Goal: Information Seeking & Learning: Learn about a topic

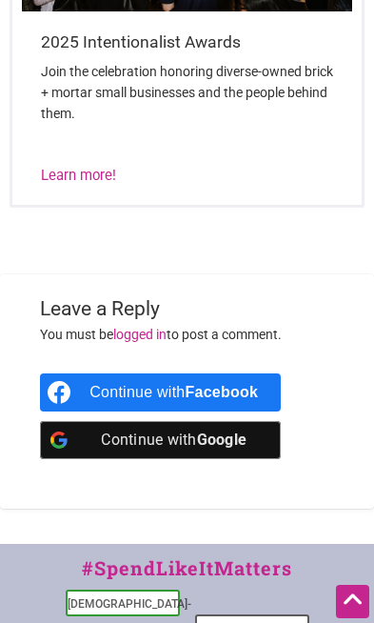
scroll to position [2946, 0]
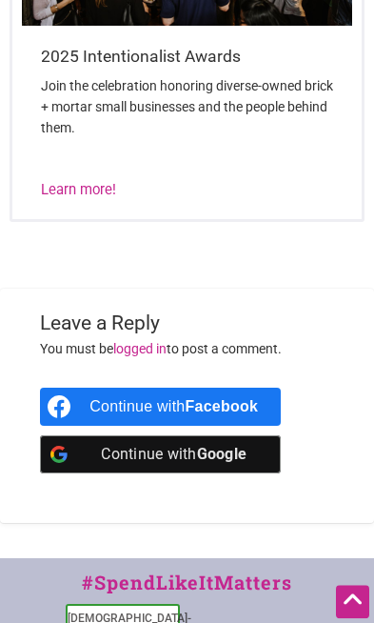
click at [269, 388] on div "Continue with Facebook" at bounding box center [160, 407] width 241 height 38
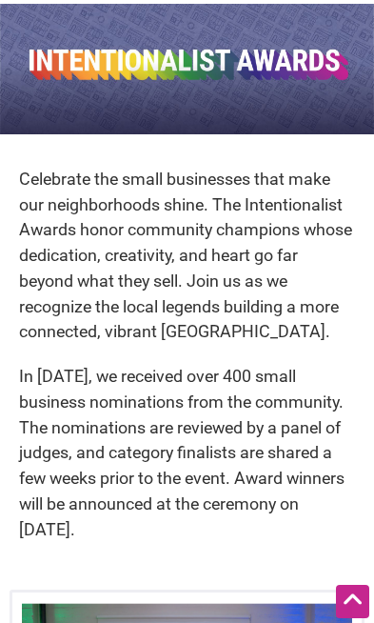
scroll to position [0, 0]
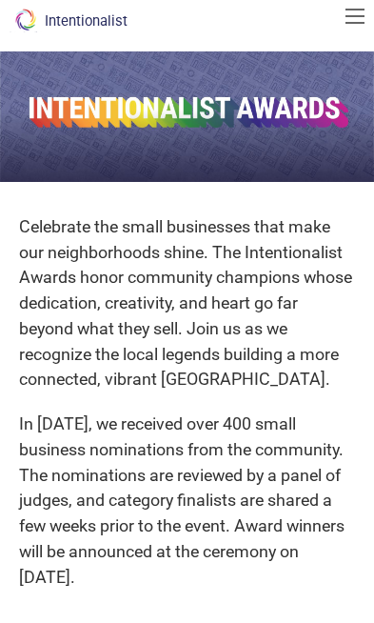
click at [358, 20] on button "button" at bounding box center [355, 16] width 19 height 15
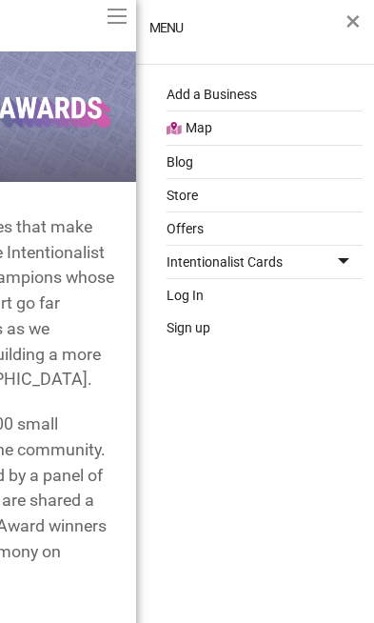
click at [189, 167] on link "Blog" at bounding box center [265, 162] width 196 height 32
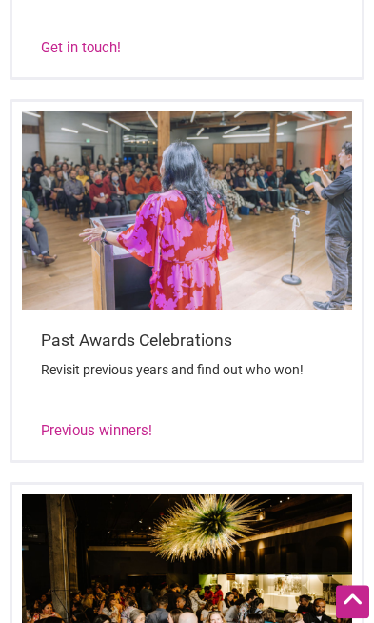
scroll to position [2279, 0]
click at [128, 422] on link "Previous winners!" at bounding box center [96, 430] width 111 height 17
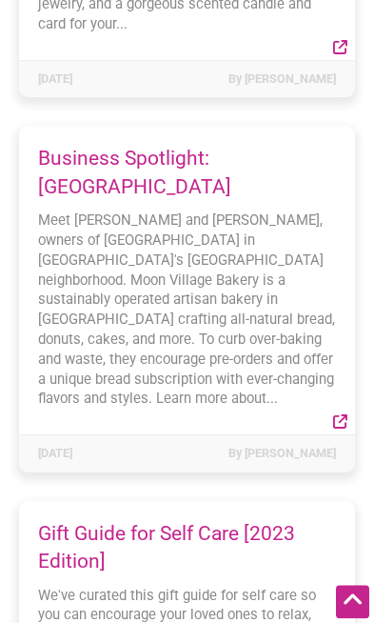
scroll to position [33951, 0]
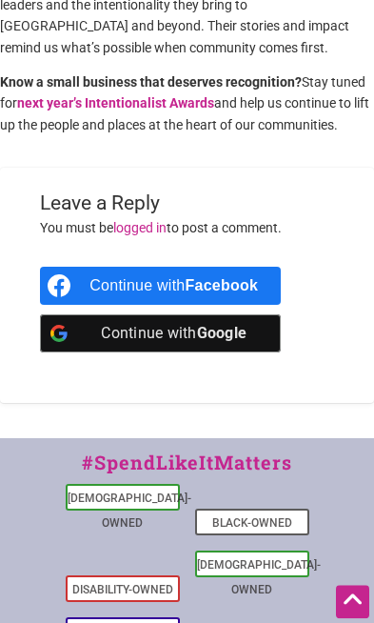
scroll to position [3032, 0]
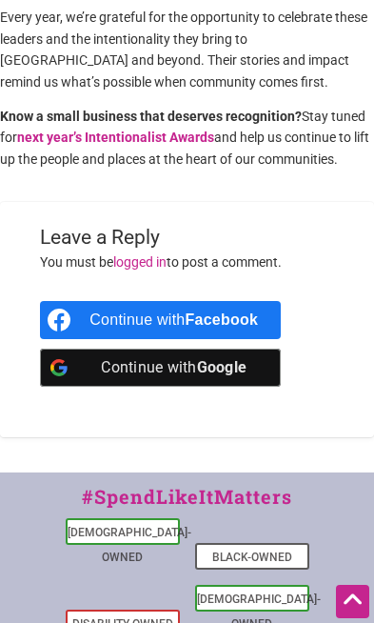
click at [254, 311] on b "Facebook" at bounding box center [222, 319] width 73 height 16
